Goal: Contribute content: Contribute content

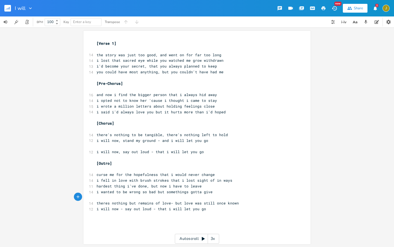
scroll to position [0, 9]
click at [8, 10] on rect "button" at bounding box center [7, 8] width 7 height 7
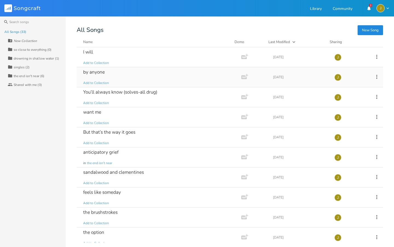
click at [130, 72] on div "by anyone Add to Collection" at bounding box center [158, 77] width 150 height 20
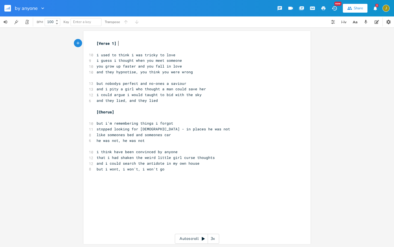
scroll to position [0, 0]
click at [9, 10] on rect "button" at bounding box center [7, 8] width 7 height 7
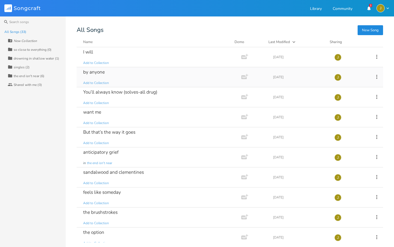
click at [355, 74] on div "by anyone Add to Collection Add Demo [DATE] J" at bounding box center [230, 77] width 307 height 20
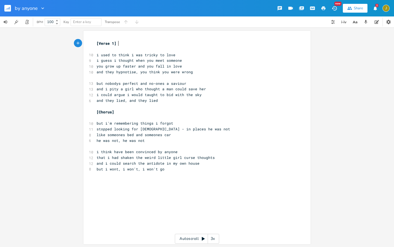
scroll to position [0, 0]
click at [142, 98] on span "and they lied, and they lied" at bounding box center [127, 100] width 61 height 5
drag, startPoint x: 5, startPoint y: 5, endPoint x: 5, endPoint y: 240, distance: 234.5
click at [5, 5] on rect "button" at bounding box center [7, 8] width 7 height 7
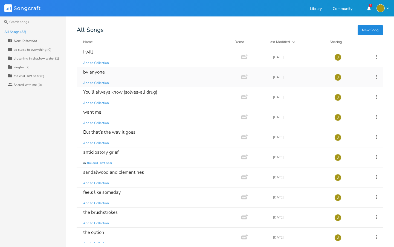
click at [374, 77] on icon at bounding box center [377, 77] width 6 height 6
click at [339, 133] on span "[PERSON_NAME]" at bounding box center [339, 132] width 15 height 4
click at [368, 34] on button "New Song" at bounding box center [370, 30] width 25 height 10
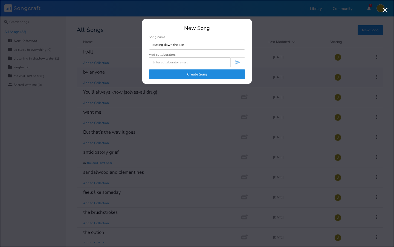
type input "putting down the pen"
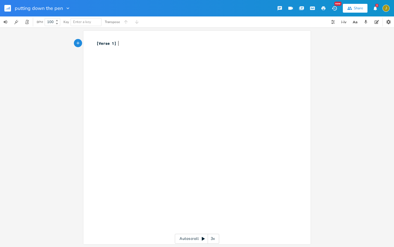
scroll to position [0, 0]
click at [137, 69] on div "xxxxxxxxxx [Verse 1] ​" at bounding box center [201, 142] width 211 height 206
type textarea "[oU"
type textarea "Outro;"
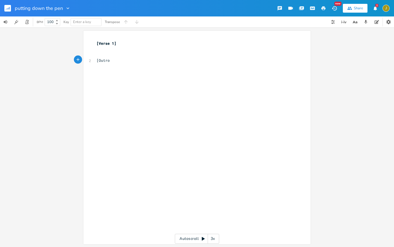
type textarea "]"
type textarea "i"
type textarea "I got so afraid that if in"
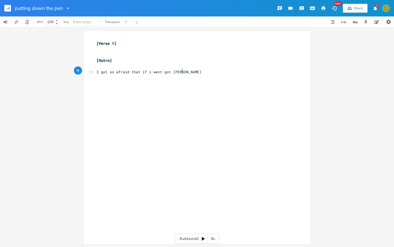
type textarea "i went got better"
type textarea "that a"
type textarea "i wodu"
type textarea "uldn;t"
type textarea ";t"
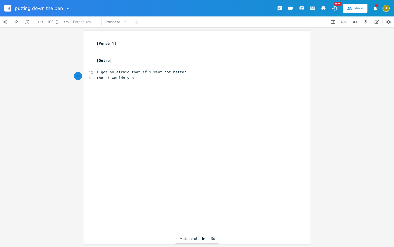
scroll to position [0, 6]
type textarea "'y ha"
type textarea "t have anything to write"
type textarea "the words will excape"
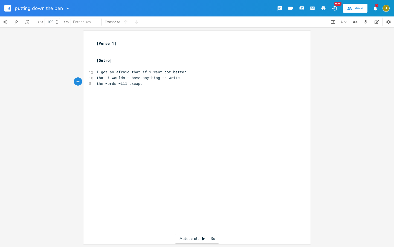
scroll to position [0, 30]
click at [184, 71] on pre "I got so afraid that if i went got better" at bounding box center [195, 72] width 198 height 6
click at [180, 76] on pre "that i wouldn't have anything to write" at bounding box center [195, 78] width 198 height 6
type textarea "again"
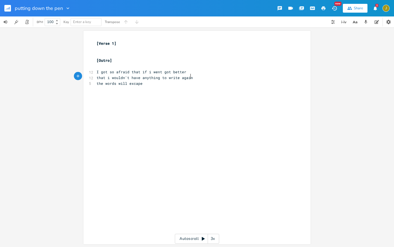
click at [156, 84] on div "xxxxxxxxxx [Verse 1] ​ ​ [Outro] ​ 12 I got so afraid that if i went got better…" at bounding box center [195, 63] width 198 height 48
type textarea "scapem"
type textarea "me, i don't why i feel that way"
type textarea "i;d"
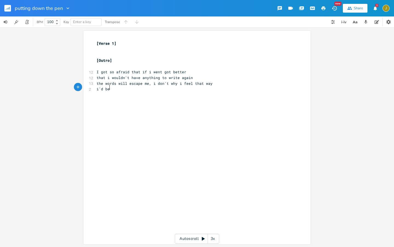
type textarea "'d be e"
type textarea "h"
type textarea "b"
type textarea "better but i"
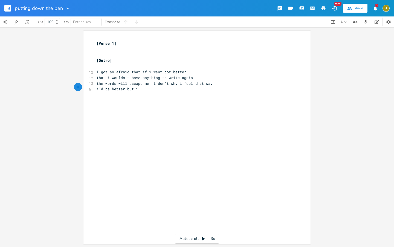
scroll to position [0, 15]
type textarea "but i;m"
type textarea "'m not wit"
type textarea "hing without a glass in y"
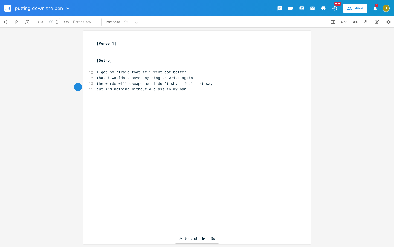
type textarea "my hand"
type textarea "i'm e"
type textarea "better now, i'm n"
type textarea "bu"
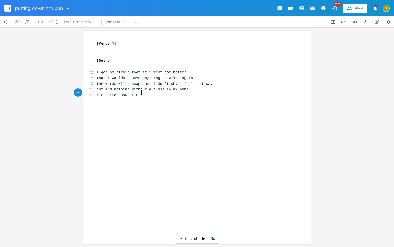
scroll to position [0, 3]
type textarea "putting down the pen"
